Goal: Communication & Community: Answer question/provide support

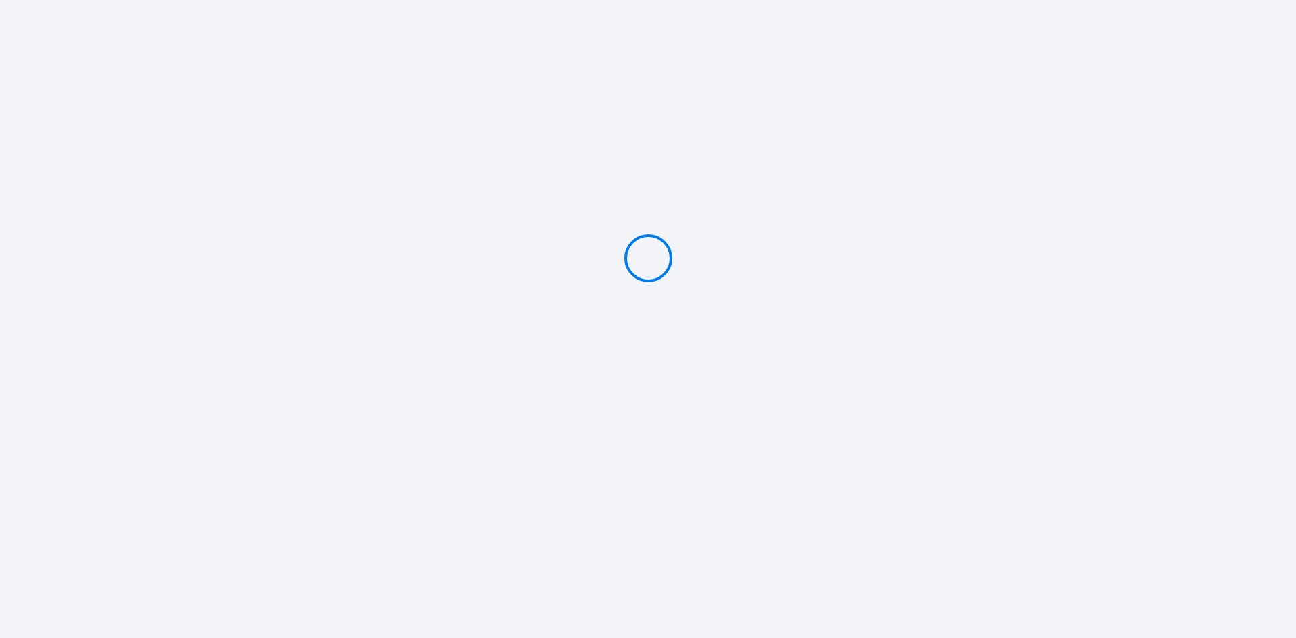
type input "Caution 200 €"
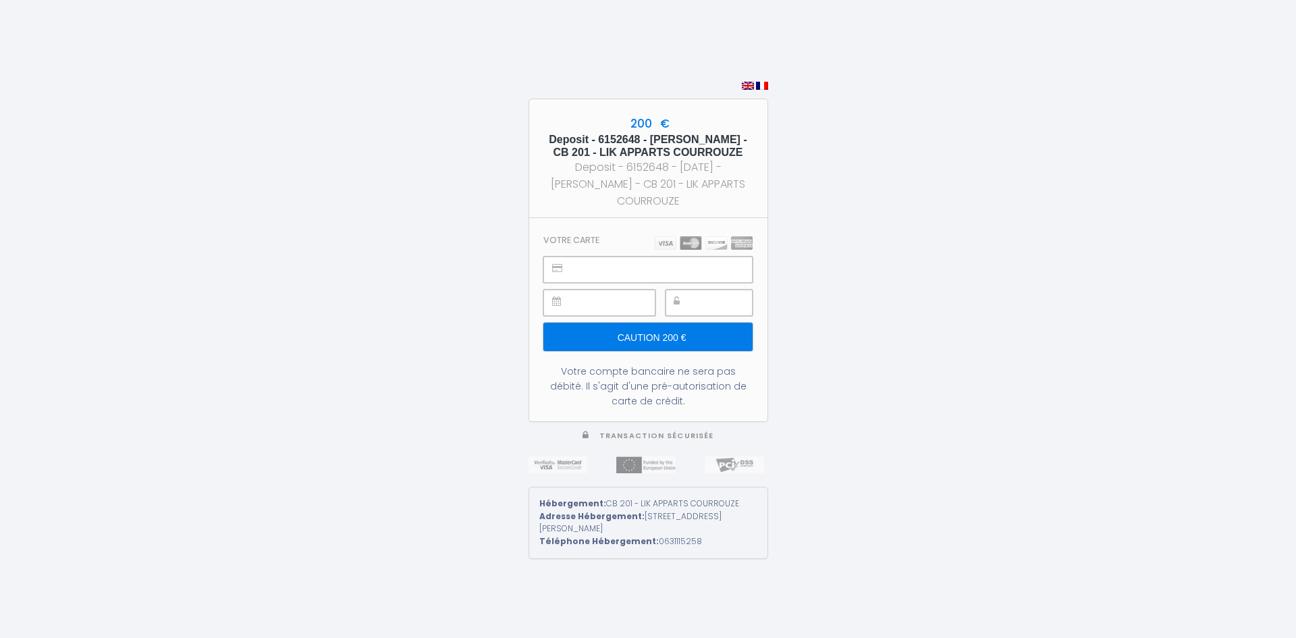
drag, startPoint x: 643, startPoint y: 138, endPoint x: 730, endPoint y: 140, distance: 87.8
click at [730, 140] on h5 "Deposit - 6152648 - [PERSON_NAME] - CB 201 - LIK APPARTS COURROUZE" at bounding box center [648, 146] width 214 height 26
copy h5 "[PERSON_NAME]"
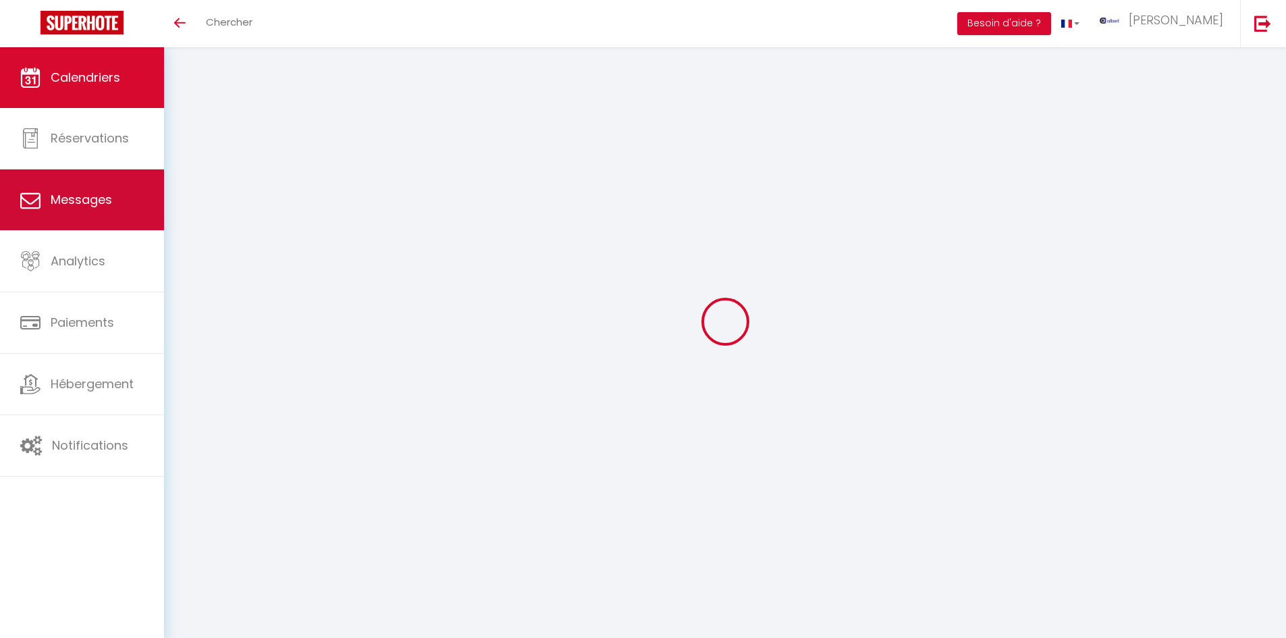
click at [104, 195] on span "Messages" at bounding box center [81, 199] width 61 height 17
select select "message"
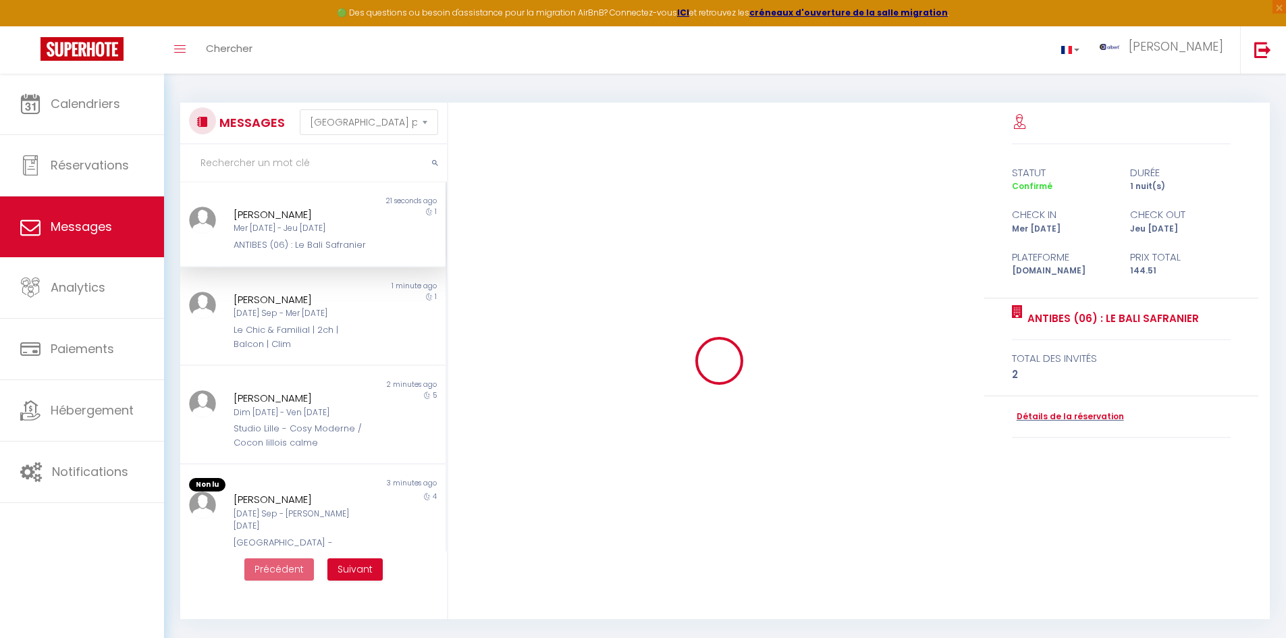
click at [306, 171] on input "text" at bounding box center [313, 163] width 267 height 38
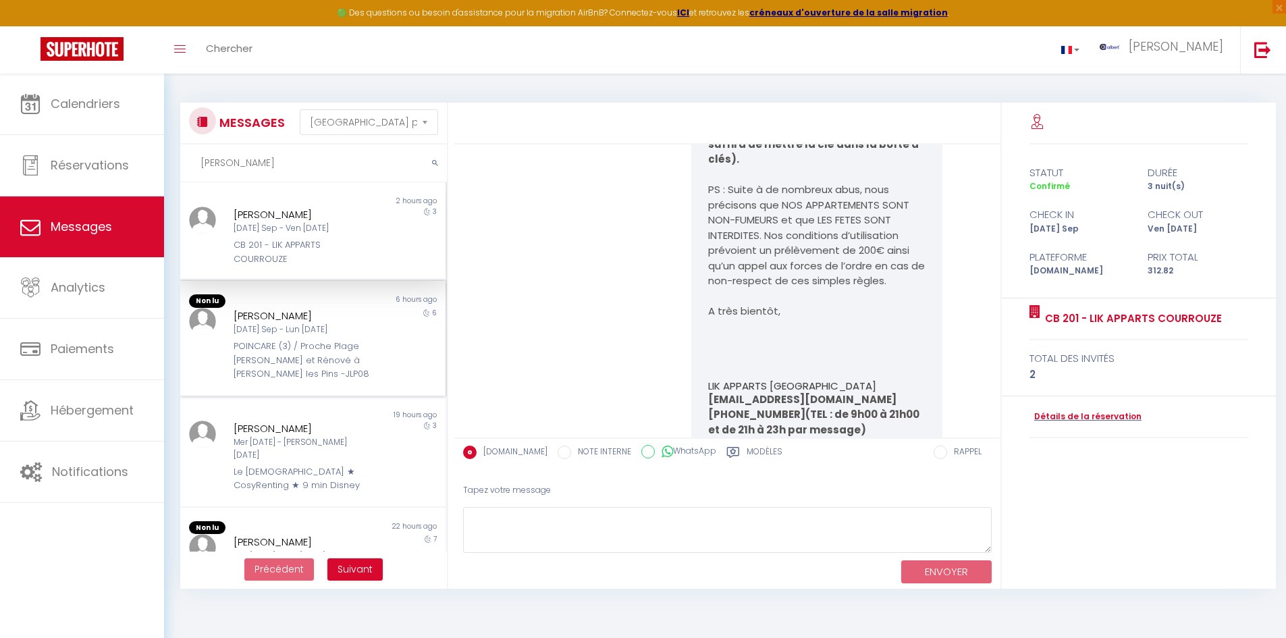
scroll to position [5003, 0]
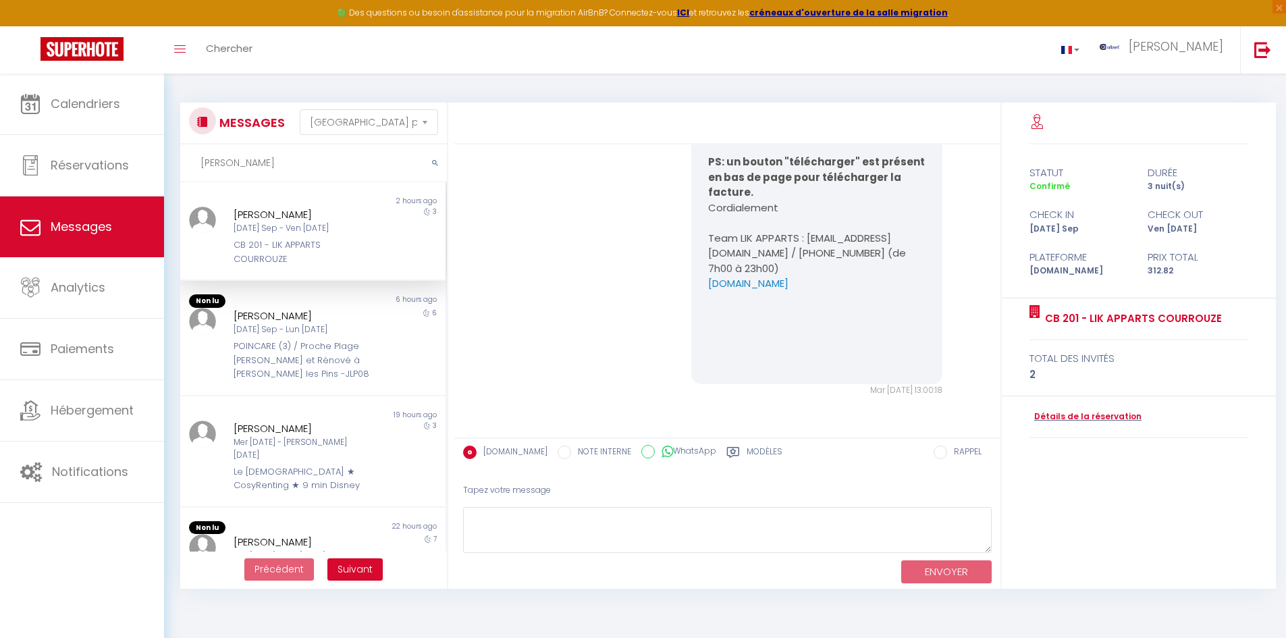
type input "christelle"
drag, startPoint x: 225, startPoint y: 244, endPoint x: 367, endPoint y: 265, distance: 142.5
click at [367, 265] on div "Christelle Schieser Mar 09 Sep - Ven 12 Sep CB 201 - LIK APPARTS COURROUZE" at bounding box center [301, 236] width 155 height 59
copy div "CB 201 - LIK APPARTS COURROUZE"
click at [236, 246] on div "CB 201 - LIK APPARTS COURROUZE" at bounding box center [302, 252] width 137 height 28
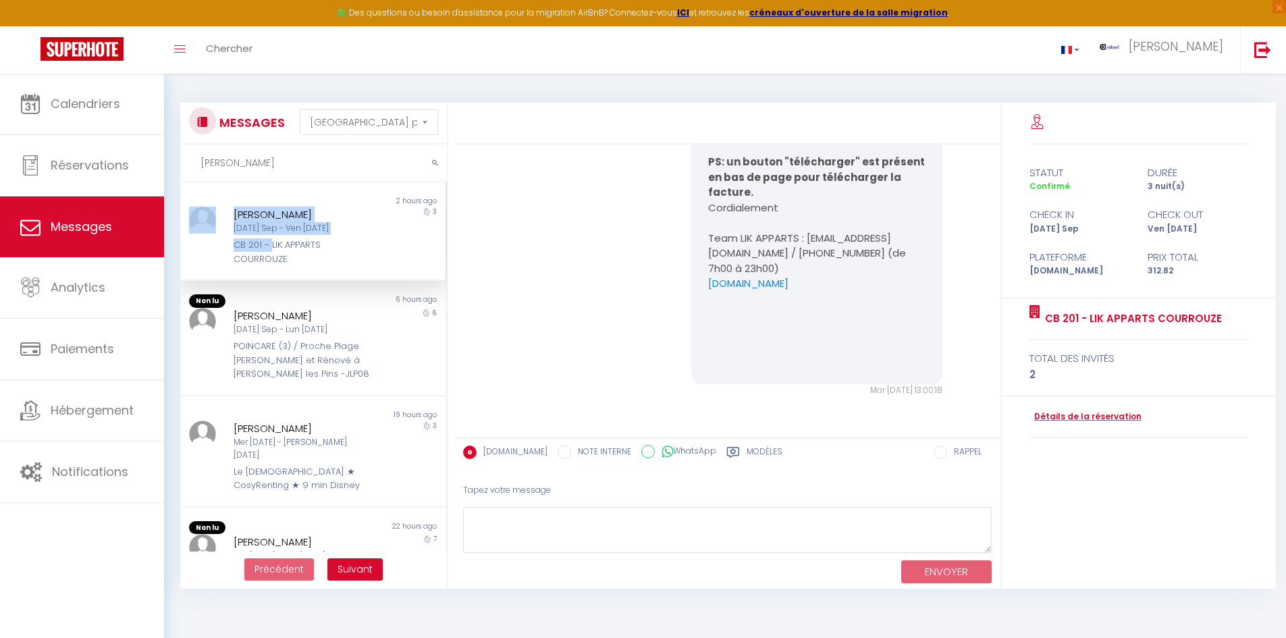
drag, startPoint x: 221, startPoint y: 246, endPoint x: 270, endPoint y: 246, distance: 48.6
click at [270, 246] on div "Christelle Schieser Mar 09 Sep - Ven 12 Sep CB 201 - LIK APPARTS COURROUZE 3" at bounding box center [312, 236] width 265 height 59
click at [271, 252] on div "CB 201 - LIK APPARTS COURROUZE" at bounding box center [302, 252] width 137 height 28
